Goal: Information Seeking & Learning: Learn about a topic

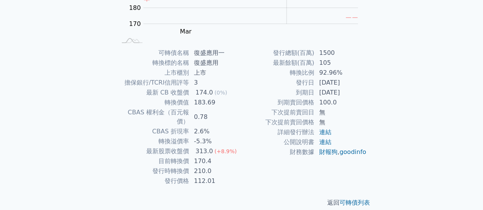
scroll to position [143, 0]
drag, startPoint x: 197, startPoint y: 90, endPoint x: 208, endPoint y: 92, distance: 11.5
click at [208, 92] on div "174.0" at bounding box center [204, 92] width 21 height 9
drag, startPoint x: 214, startPoint y: 172, endPoint x: 193, endPoint y: 171, distance: 21.0
click at [193, 176] on td "112.01" at bounding box center [215, 181] width 52 height 10
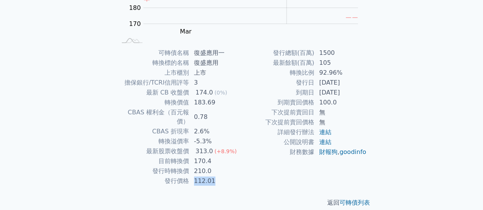
click at [223, 176] on td "112.01" at bounding box center [215, 181] width 52 height 10
drag, startPoint x: 219, startPoint y: 175, endPoint x: 191, endPoint y: 175, distance: 27.5
click at [191, 176] on td "112.01" at bounding box center [215, 181] width 52 height 10
click at [200, 166] on td "210.0" at bounding box center [215, 171] width 52 height 10
drag, startPoint x: 198, startPoint y: 162, endPoint x: 208, endPoint y: 163, distance: 9.2
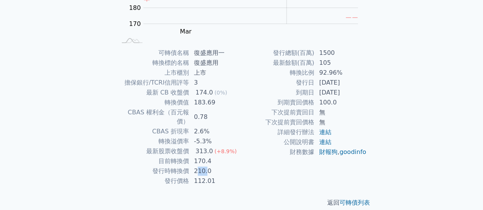
click at [208, 166] on td "210.0" at bounding box center [215, 171] width 52 height 10
click at [198, 166] on td "210.0" at bounding box center [215, 171] width 52 height 10
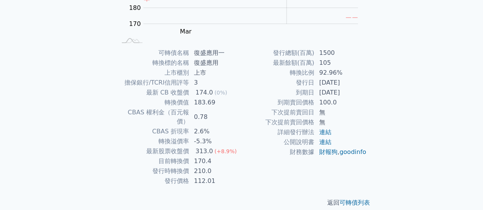
click at [170, 166] on td "發行時轉換價" at bounding box center [152, 171] width 73 height 10
click at [169, 156] on td "目前轉換價" at bounding box center [152, 161] width 73 height 10
drag, startPoint x: 193, startPoint y: 153, endPoint x: 217, endPoint y: 153, distance: 24.4
click at [217, 156] on td "170.4" at bounding box center [215, 161] width 52 height 10
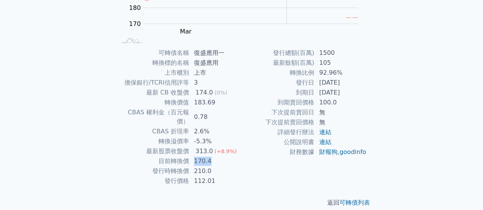
click at [217, 156] on td "170.4" at bounding box center [215, 161] width 52 height 10
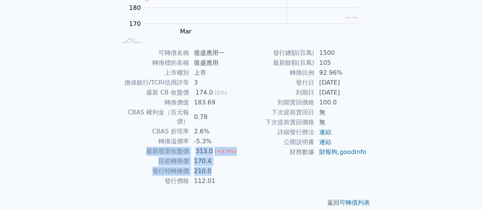
drag, startPoint x: 215, startPoint y: 161, endPoint x: 121, endPoint y: 144, distance: 95.3
click at [121, 144] on tbody "可轉債名稱 復盛應用一 轉換標的名稱 復盛應用 上市櫃別 上市 擔保銀行/TCRI信用評等 3 最新 CB 收盤價 174.0 (0%) 轉換價值 183.6…" at bounding box center [178, 117] width 125 height 138
click at [121, 146] on td "最新股票收盤價" at bounding box center [152, 151] width 73 height 10
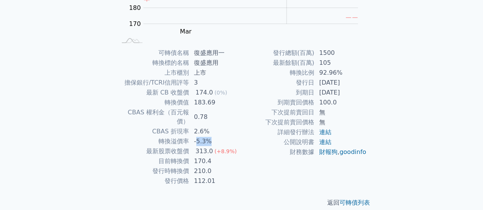
drag, startPoint x: 197, startPoint y: 135, endPoint x: 224, endPoint y: 134, distance: 26.7
click at [224, 137] on td "-5.3%" at bounding box center [215, 142] width 52 height 10
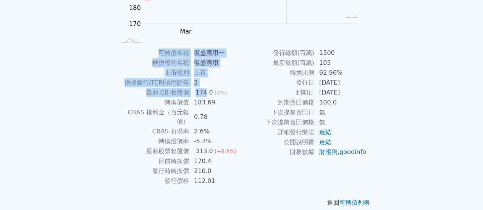
drag, startPoint x: 167, startPoint y: 53, endPoint x: 206, endPoint y: 96, distance: 57.8
click at [206, 96] on tbody "可轉債名稱 復盛應用一 轉換標的名稱 復盛應用 上市櫃別 上市 擔保銀行/TCRI信用評等 3 最新 CB 收盤價 174.0 (0%) 轉換價值 183.6…" at bounding box center [178, 117] width 125 height 138
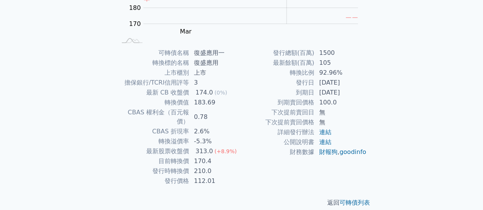
click at [228, 90] on td "174.0 (0%)" at bounding box center [215, 93] width 52 height 10
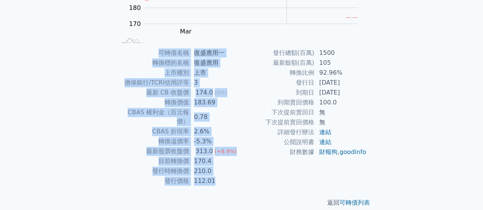
drag, startPoint x: 156, startPoint y: 52, endPoint x: 238, endPoint y: 172, distance: 145.4
click at [238, 172] on tbody "可轉債名稱 復盛應用一 轉換標的名稱 復盛應用 上市櫃別 上市 擔保銀行/TCRI信用評等 3 最新 CB 收盤價 174.0 (0%) 轉換價值 183.6…" at bounding box center [178, 117] width 125 height 138
click at [238, 176] on td "112.01" at bounding box center [215, 181] width 52 height 10
drag, startPoint x: 203, startPoint y: 145, endPoint x: 159, endPoint y: 43, distance: 110.4
click at [159, 43] on div "可轉債列表 › 66701 復盛應用一 66701 復盛應用一 可轉債詳細資訊 Zoom Out 170 150 160 170 180 190 200 21…" at bounding box center [241, 48] width 269 height 344
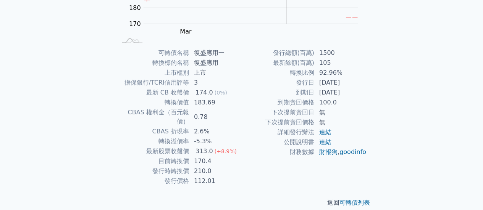
drag, startPoint x: 275, startPoint y: 53, endPoint x: 346, endPoint y: 168, distance: 135.0
click at [341, 167] on div "發行總額(百萬) 1500 最新餘額(百萬) 105 轉換比例 92.96% 發行日 [DATE] 到期日 [DATE] 到期賣回價格 100.0 下次提前賣…" at bounding box center [303, 117] width 125 height 138
click at [367, 168] on div "可轉債名稱 復盛應用一 轉換標的名稱 復盛應用 上市櫃別 上市 擔保銀行/TCRI信用評等 3 最新 CB 收盤價 174.0 (0%) 轉換價值 183.6…" at bounding box center [241, 117] width 269 height 138
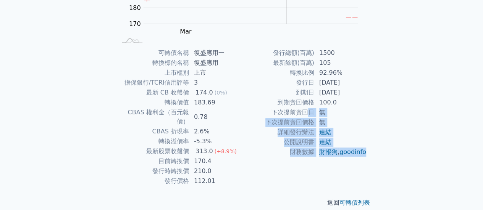
drag, startPoint x: 366, startPoint y: 165, endPoint x: 306, endPoint y: 110, distance: 81.5
click at [306, 110] on tbody "發行總額(百萬) 1500 最新餘額(百萬) 105 轉換比例 92.96% 發行日 [DATE] 到期日 [DATE] 到期賣回價格 100.0 下次提前賣…" at bounding box center [303, 102] width 125 height 109
click at [306, 110] on td "下次提前賣回日" at bounding box center [277, 113] width 73 height 10
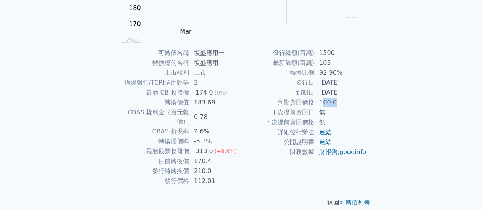
drag, startPoint x: 324, startPoint y: 104, endPoint x: 343, endPoint y: 105, distance: 19.5
click at [343, 105] on td "100.0" at bounding box center [340, 103] width 52 height 10
drag, startPoint x: 333, startPoint y: 105, endPoint x: 326, endPoint y: 104, distance: 6.9
click at [327, 105] on td "100.0" at bounding box center [340, 103] width 52 height 10
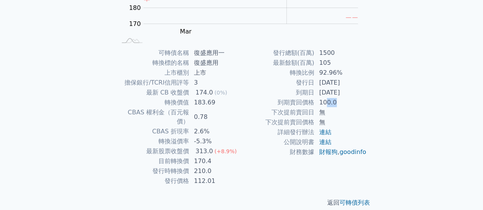
click at [326, 104] on td "100.0" at bounding box center [340, 103] width 52 height 10
drag, startPoint x: 317, startPoint y: 72, endPoint x: 343, endPoint y: 72, distance: 25.2
click at [343, 72] on td "92.96%" at bounding box center [340, 73] width 52 height 10
drag, startPoint x: 343, startPoint y: 72, endPoint x: 329, endPoint y: 72, distance: 13.4
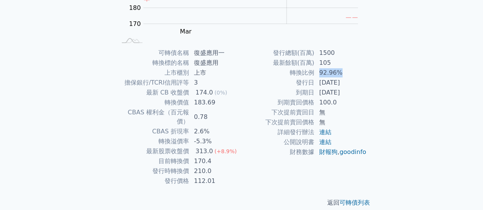
click at [329, 72] on td "92.96%" at bounding box center [340, 73] width 52 height 10
drag, startPoint x: 325, startPoint y: 85, endPoint x: 357, endPoint y: 94, distance: 33.7
click at [357, 94] on tbody "發行總額(百萬) 1500 最新餘額(百萬) 105 轉換比例 92.96% 發行日 [DATE] 到期日 [DATE] 到期賣回價格 100.0 下次提前賣…" at bounding box center [303, 102] width 125 height 109
click at [357, 94] on td "[DATE]" at bounding box center [340, 93] width 52 height 10
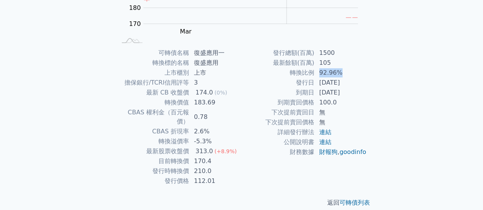
drag, startPoint x: 358, startPoint y: 94, endPoint x: 322, endPoint y: 85, distance: 36.9
click at [322, 85] on tbody "發行總額(百萬) 1500 最新餘額(百萬) 105 轉換比例 92.96% 發行日 [DATE] 到期日 [DATE] 到期賣回價格 100.0 下次提前賣…" at bounding box center [303, 102] width 125 height 109
click at [322, 85] on td "[DATE]" at bounding box center [340, 83] width 52 height 10
drag, startPoint x: 156, startPoint y: 159, endPoint x: 216, endPoint y: 162, distance: 59.6
click at [216, 166] on tr "發行時轉換價 210.0" at bounding box center [178, 171] width 125 height 10
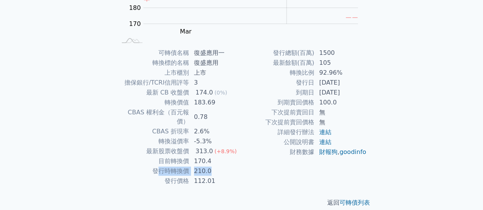
click at [216, 166] on td "210.0" at bounding box center [215, 171] width 52 height 10
click at [215, 166] on td "210.0" at bounding box center [215, 171] width 52 height 10
click at [201, 156] on td "170.4" at bounding box center [215, 161] width 52 height 10
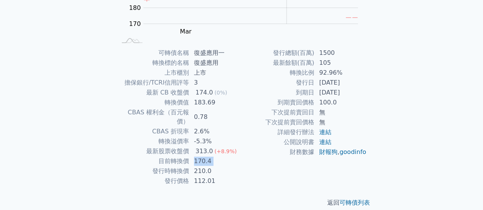
click at [201, 156] on td "170.4" at bounding box center [215, 161] width 52 height 10
click at [222, 156] on td "170.4" at bounding box center [215, 161] width 52 height 10
drag, startPoint x: 211, startPoint y: 152, endPoint x: 164, endPoint y: 154, distance: 47.0
click at [164, 156] on tr "目前轉換價 170.4" at bounding box center [178, 161] width 125 height 10
click at [164, 156] on td "目前轉換價" at bounding box center [152, 161] width 73 height 10
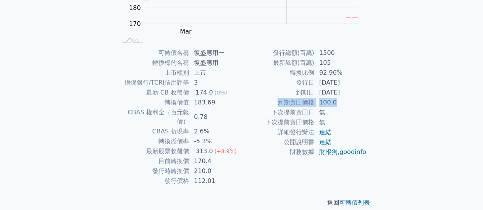
drag, startPoint x: 277, startPoint y: 99, endPoint x: 359, endPoint y: 106, distance: 82.4
click at [359, 106] on tr "到期賣回價格 100.0" at bounding box center [303, 103] width 125 height 10
click at [359, 106] on td "100.0" at bounding box center [340, 103] width 52 height 10
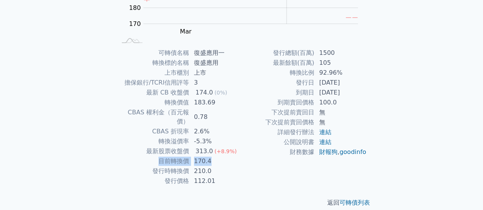
drag, startPoint x: 203, startPoint y: 152, endPoint x: 220, endPoint y: 152, distance: 16.4
click at [220, 156] on tr "目前轉換價 170.4" at bounding box center [178, 161] width 125 height 10
click at [220, 156] on td "170.4" at bounding box center [215, 161] width 52 height 10
drag, startPoint x: 200, startPoint y: 152, endPoint x: 195, endPoint y: 151, distance: 5.0
click at [195, 156] on td "170.4" at bounding box center [215, 161] width 52 height 10
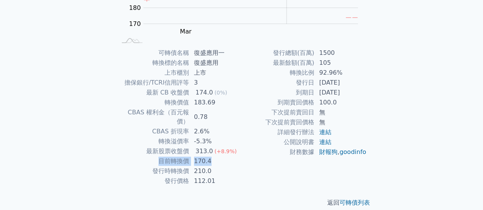
drag, startPoint x: 155, startPoint y: 151, endPoint x: 213, endPoint y: 152, distance: 57.6
click at [213, 156] on tr "目前轉換價 170.4" at bounding box center [178, 161] width 125 height 10
click at [243, 116] on td "下次提前賣回日" at bounding box center [277, 113] width 73 height 10
drag, startPoint x: 152, startPoint y: 152, endPoint x: 223, endPoint y: 166, distance: 71.9
click at [222, 166] on tbody "可轉債名稱 復盛應用一 轉換標的名稱 復盛應用 上市櫃別 上市 擔保銀行/TCRI信用評等 3 最新 CB 收盤價 174.0 (0%) 轉換價值 183.6…" at bounding box center [178, 117] width 125 height 138
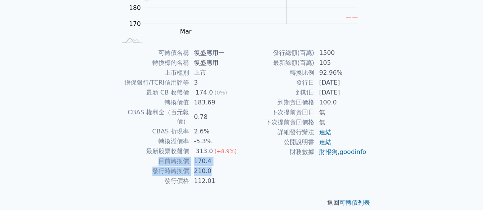
click at [223, 166] on td "210.0" at bounding box center [215, 171] width 52 height 10
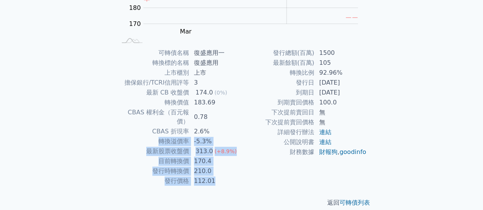
drag, startPoint x: 211, startPoint y: 170, endPoint x: 134, endPoint y: 134, distance: 84.8
click at [134, 134] on tbody "可轉債名稱 復盛應用一 轉換標的名稱 復盛應用 上市櫃別 上市 擔保銀行/TCRI信用評等 3 最新 CB 收盤價 174.0 (0%) 轉換價值 183.6…" at bounding box center [178, 117] width 125 height 138
click at [134, 137] on td "轉換溢價率" at bounding box center [152, 142] width 73 height 10
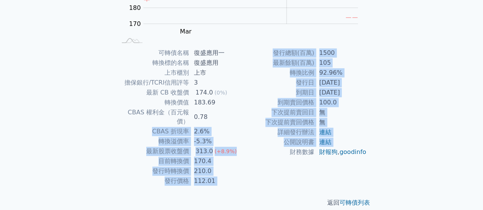
drag, startPoint x: 137, startPoint y: 126, endPoint x: 246, endPoint y: 163, distance: 114.8
click at [245, 163] on div "可轉債名稱 復盛應用一 轉換標的名稱 復盛應用 上市櫃別 上市 擔保銀行/TCRI信用評等 3 最新 CB 收盤價 174.0 (0%) 轉換價值 183.6…" at bounding box center [241, 117] width 269 height 138
click at [246, 157] on td "財務數據" at bounding box center [277, 152] width 73 height 10
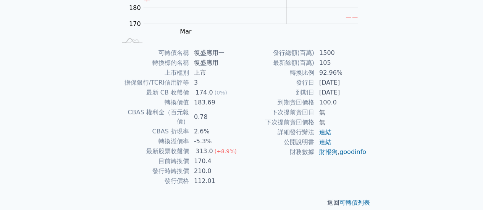
drag, startPoint x: 232, startPoint y: 126, endPoint x: 158, endPoint y: 133, distance: 74.4
click at [158, 133] on tbody "可轉債名稱 復盛應用一 轉換標的名稱 復盛應用 上市櫃別 上市 擔保銀行/TCRI信用評等 3 最新 CB 收盤價 174.0 (0%) 轉換價值 183.6…" at bounding box center [178, 117] width 125 height 138
click at [158, 137] on td "轉換溢價率" at bounding box center [152, 142] width 73 height 10
drag, startPoint x: 157, startPoint y: 133, endPoint x: 188, endPoint y: 135, distance: 31.7
click at [188, 137] on td "轉換溢價率" at bounding box center [152, 142] width 73 height 10
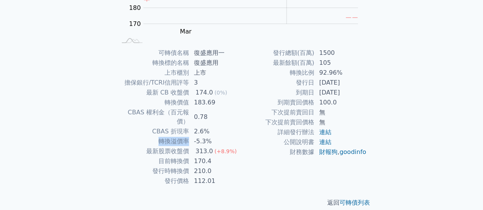
copy td "轉換溢價率"
click at [204, 114] on td "0.78" at bounding box center [215, 117] width 52 height 19
drag, startPoint x: 211, startPoint y: 129, endPoint x: 175, endPoint y: 132, distance: 36.0
click at [176, 137] on tr "轉換溢價率 -5.3%" at bounding box center [178, 142] width 125 height 10
click at [175, 137] on td "轉換溢價率" at bounding box center [152, 142] width 73 height 10
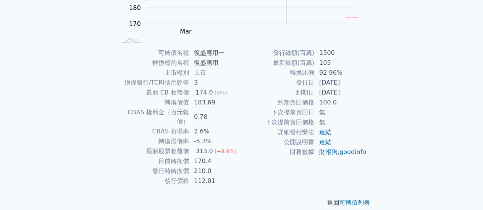
click at [151, 146] on td "最新股票收盤價" at bounding box center [152, 151] width 73 height 10
drag, startPoint x: 210, startPoint y: 134, endPoint x: 150, endPoint y: 133, distance: 59.5
click at [150, 137] on tr "轉換溢價率 -5.3%" at bounding box center [178, 142] width 125 height 10
click at [150, 137] on td "轉換溢價率" at bounding box center [152, 142] width 73 height 10
drag, startPoint x: 209, startPoint y: 153, endPoint x: 193, endPoint y: 154, distance: 16.1
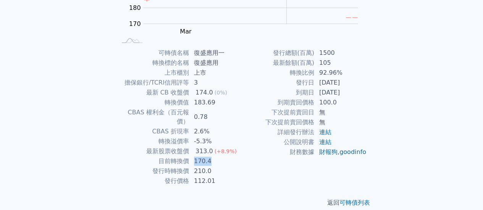
click at [193, 156] on td "170.4" at bounding box center [215, 161] width 52 height 10
drag, startPoint x: 193, startPoint y: 102, endPoint x: 231, endPoint y: 104, distance: 37.8
click at [231, 104] on td "183.69" at bounding box center [215, 103] width 52 height 10
drag, startPoint x: 217, startPoint y: 104, endPoint x: 223, endPoint y: 105, distance: 6.1
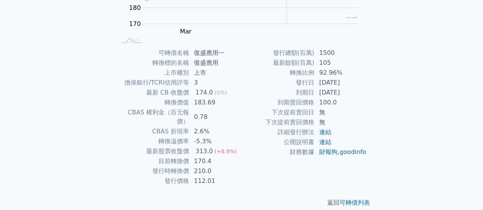
click at [222, 105] on td "183.69" at bounding box center [215, 103] width 52 height 10
click at [223, 105] on td "183.69" at bounding box center [215, 103] width 52 height 10
drag, startPoint x: 219, startPoint y: 105, endPoint x: 225, endPoint y: 103, distance: 5.8
click at [225, 103] on td "183.69" at bounding box center [215, 103] width 52 height 10
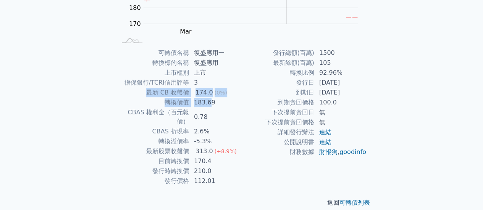
drag, startPoint x: 144, startPoint y: 94, endPoint x: 211, endPoint y: 102, distance: 66.9
click at [209, 102] on tbody "可轉債名稱 復盛應用一 轉換標的名稱 復盛應用 上市櫃別 上市 擔保銀行/TCRI信用評等 3 最新 CB 收盤價 174.0 (0%) 轉換價值 183.6…" at bounding box center [178, 117] width 125 height 138
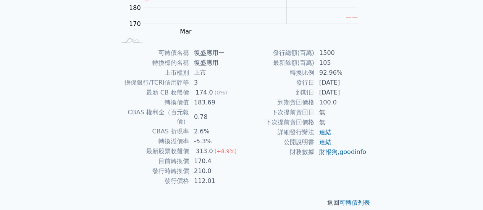
click at [214, 103] on td "183.69" at bounding box center [215, 103] width 52 height 10
drag, startPoint x: 214, startPoint y: 102, endPoint x: 191, endPoint y: 102, distance: 22.5
click at [191, 102] on td "183.69" at bounding box center [215, 103] width 52 height 10
click at [210, 104] on td "183.69" at bounding box center [215, 103] width 52 height 10
click at [216, 104] on td "183.69" at bounding box center [215, 103] width 52 height 10
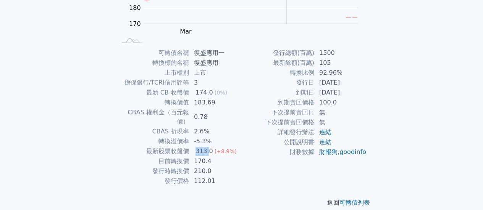
drag, startPoint x: 195, startPoint y: 142, endPoint x: 206, endPoint y: 140, distance: 11.4
click at [206, 147] on div "313.0" at bounding box center [204, 151] width 21 height 9
click at [193, 146] on td "313.0 (+8.9%)" at bounding box center [215, 151] width 52 height 10
drag, startPoint x: 197, startPoint y: 132, endPoint x: 210, endPoint y: 130, distance: 12.7
click at [210, 137] on td "-5.3%" at bounding box center [215, 142] width 52 height 10
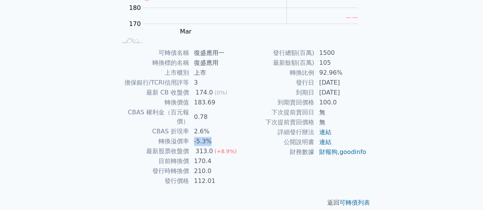
click at [210, 137] on td "-5.3%" at bounding box center [215, 142] width 52 height 10
click at [228, 85] on td "3" at bounding box center [215, 83] width 52 height 10
click at [341, 91] on td "[DATE]" at bounding box center [340, 93] width 52 height 10
click at [341, 92] on td "[DATE]" at bounding box center [340, 93] width 52 height 10
click at [358, 92] on td "[DATE]" at bounding box center [340, 93] width 52 height 10
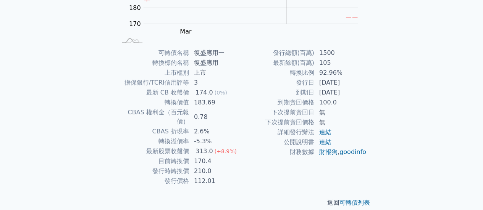
drag, startPoint x: 272, startPoint y: 119, endPoint x: 282, endPoint y: 109, distance: 14.6
click at [272, 119] on td "下次提前賣回價格" at bounding box center [277, 122] width 73 height 10
